Goal: Task Accomplishment & Management: Manage account settings

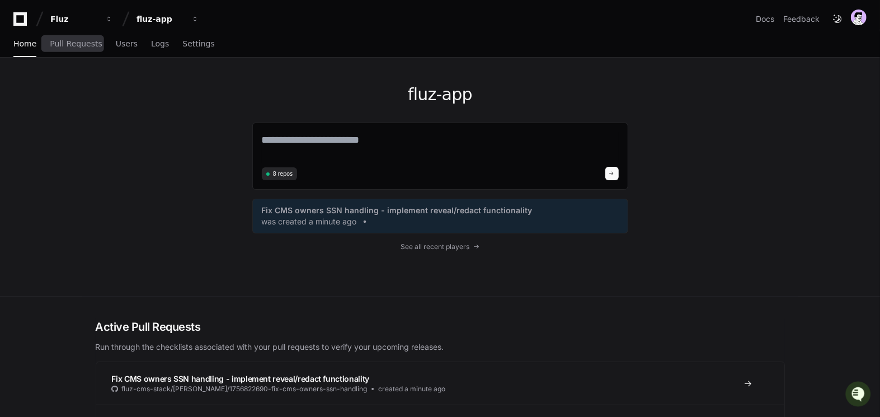
click at [36, 41] on div "Home Pull Requests Users Logs Settings" at bounding box center [113, 44] width 201 height 26
click at [25, 46] on span "Home" at bounding box center [24, 43] width 23 height 7
click at [74, 26] on button "Fluz" at bounding box center [82, 19] width 72 height 20
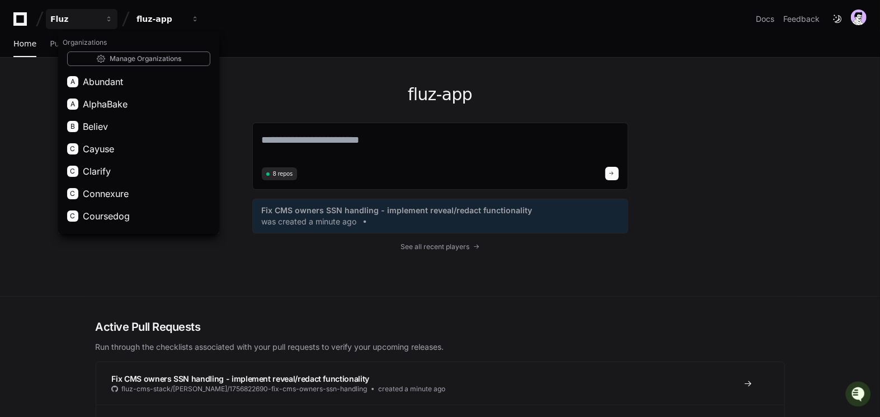
drag, startPoint x: 35, startPoint y: 115, endPoint x: 48, endPoint y: 106, distance: 16.0
click at [35, 115] on div "fluz-app 8 repos Fix CMS owners SSN handling - implement reveal/redact function…" at bounding box center [440, 177] width 880 height 239
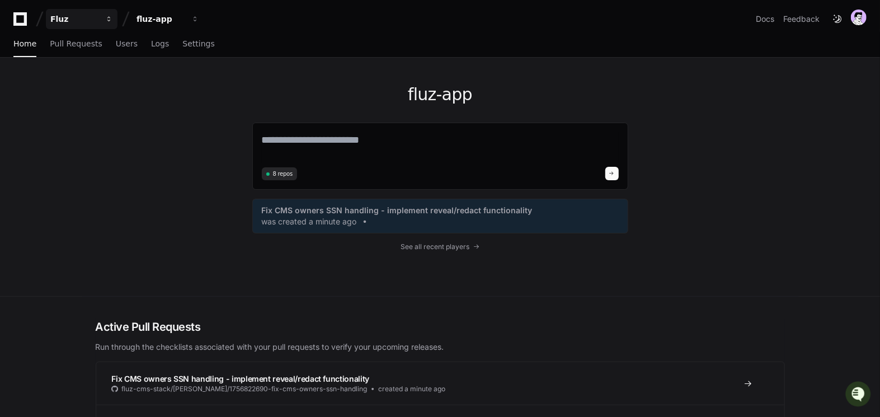
click at [77, 14] on div "Fluz" at bounding box center [74, 18] width 48 height 11
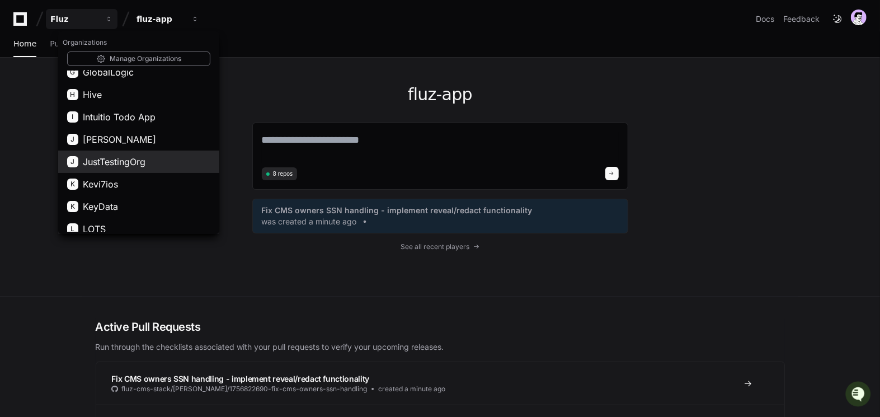
scroll to position [451, 0]
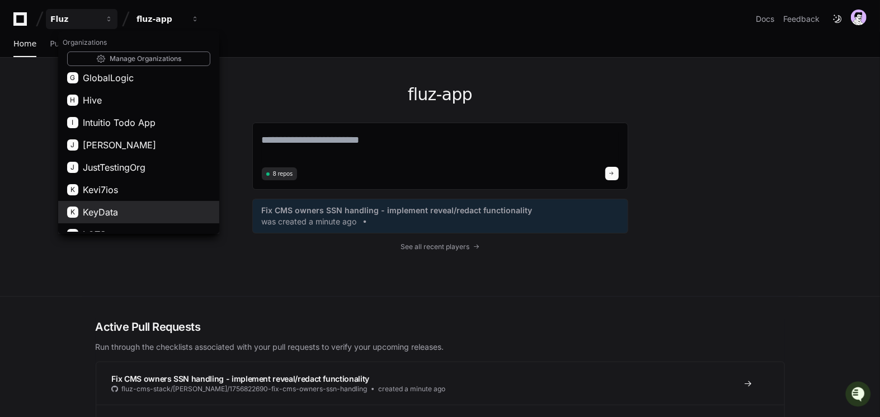
click at [107, 205] on span "KeyData" at bounding box center [100, 211] width 35 height 13
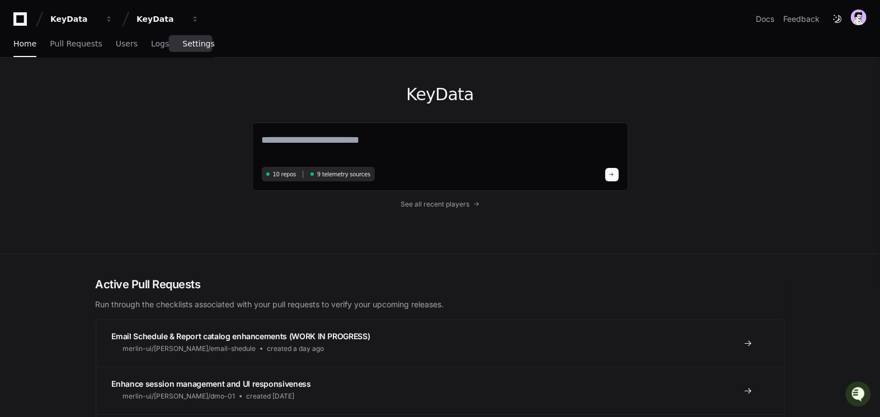
click at [184, 44] on span "Settings" at bounding box center [198, 43] width 32 height 7
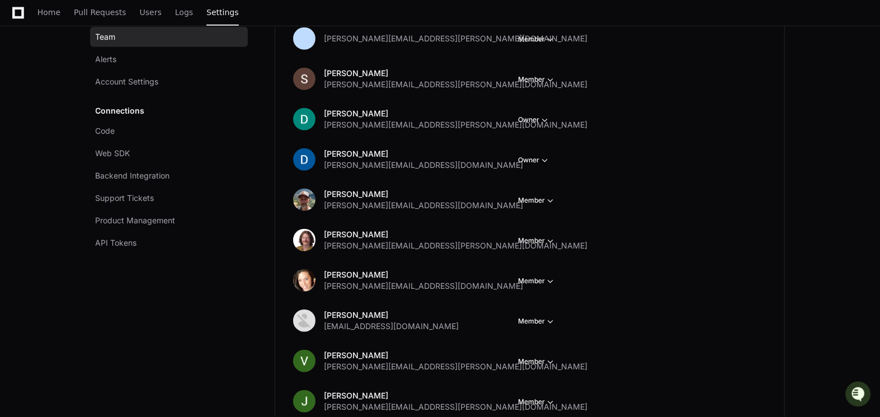
scroll to position [400, 0]
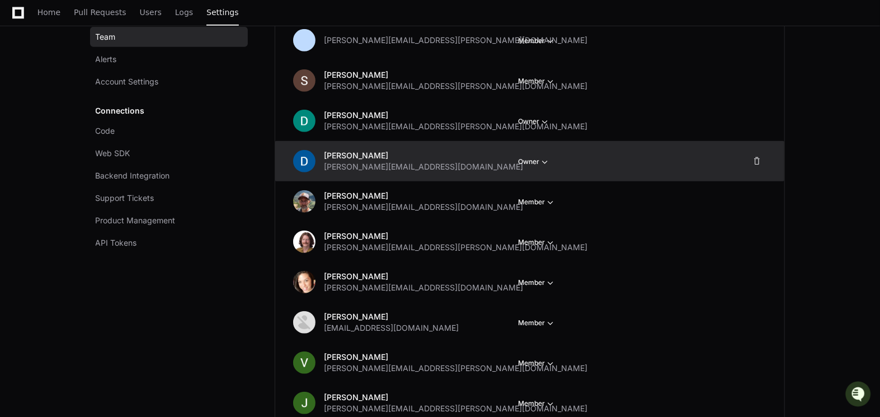
click at [198, 289] on div "Team Alerts Account Settings Connections Code Web SDK Backend Integration Suppo…" at bounding box center [172, 311] width 152 height 1133
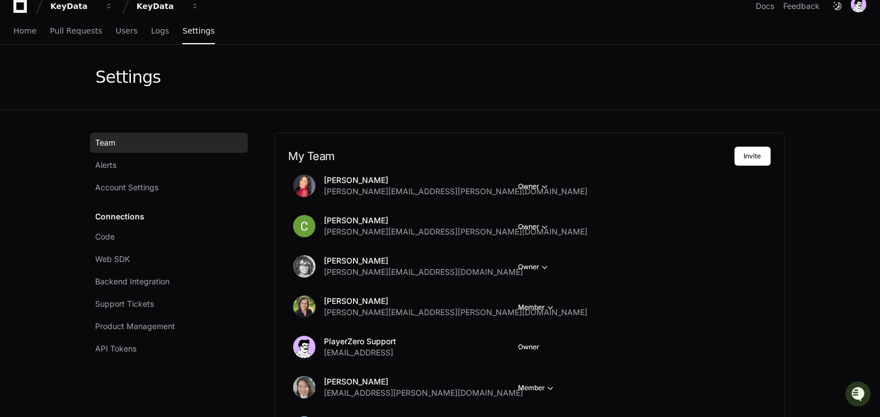
scroll to position [0, 0]
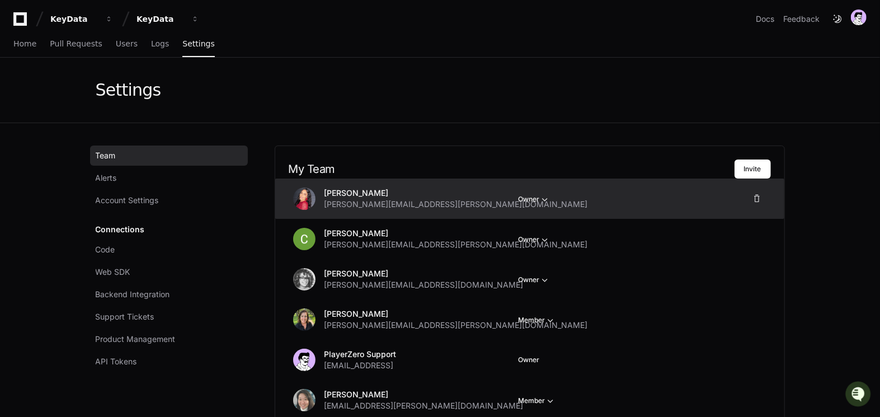
click at [532, 204] on button "Owner" at bounding box center [535, 199] width 32 height 11
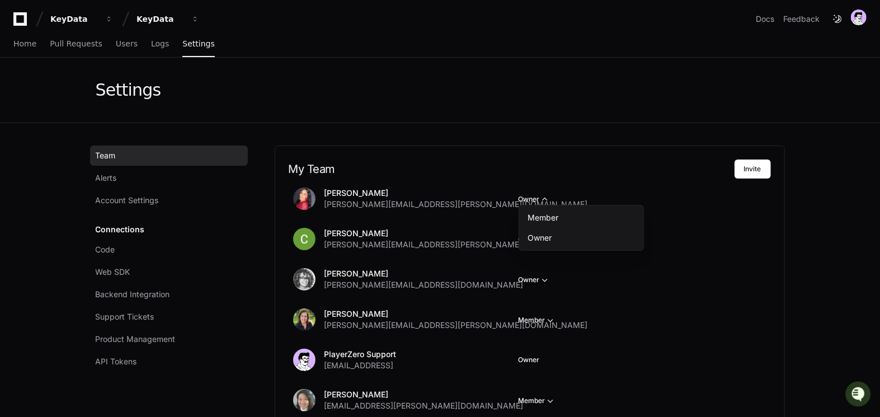
click at [537, 120] on div "Settings" at bounding box center [440, 90] width 716 height 65
